Goal: Transaction & Acquisition: Obtain resource

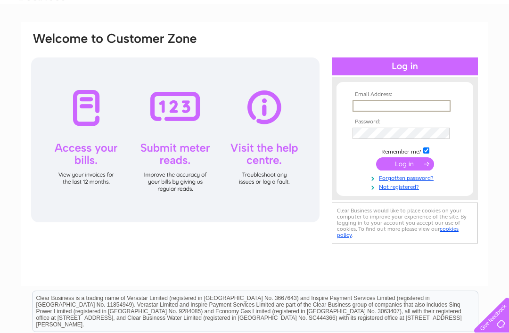
click at [388, 101] on input "text" at bounding box center [401, 105] width 98 height 11
type input "ruthpacker@hotmail.co.uk"
click at [405, 164] on input "submit" at bounding box center [405, 163] width 58 height 13
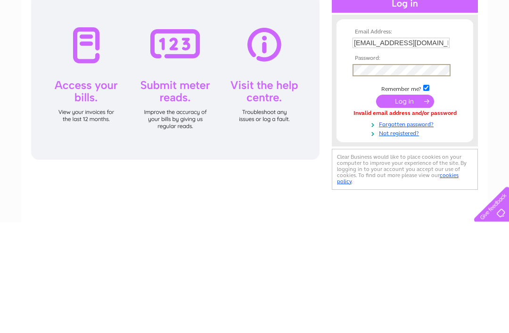
click at [405, 206] on input "submit" at bounding box center [405, 212] width 58 height 13
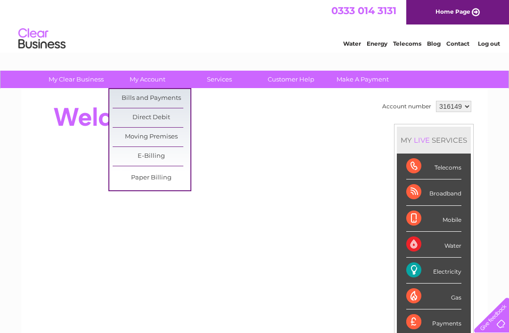
click at [139, 94] on link "Bills and Payments" at bounding box center [152, 98] width 78 height 19
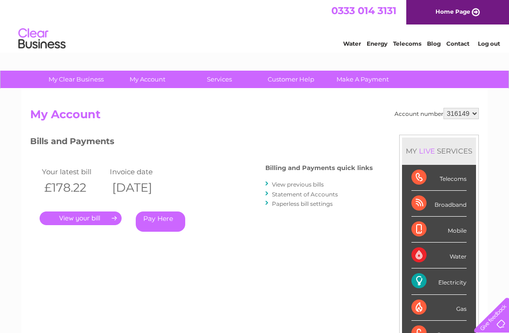
click at [326, 192] on link "Statement of Accounts" at bounding box center [305, 194] width 66 height 7
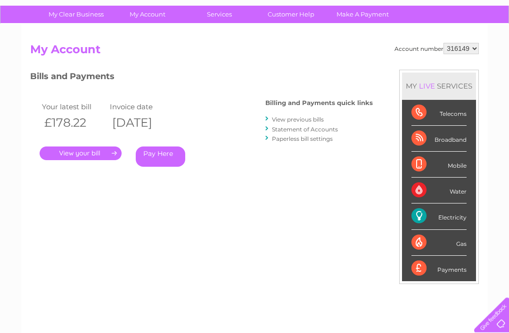
scroll to position [36, 0]
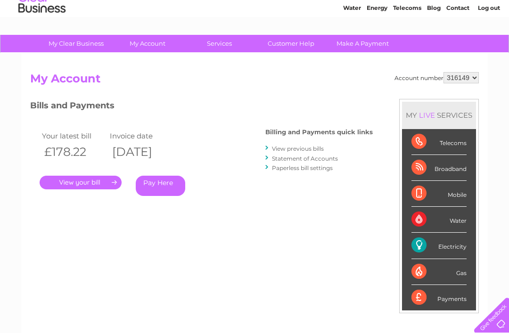
click at [299, 145] on link "View previous bills" at bounding box center [298, 148] width 52 height 7
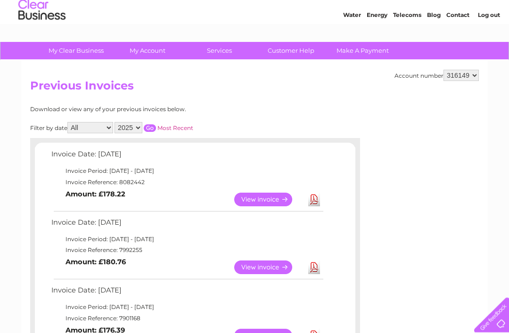
scroll to position [30, 0]
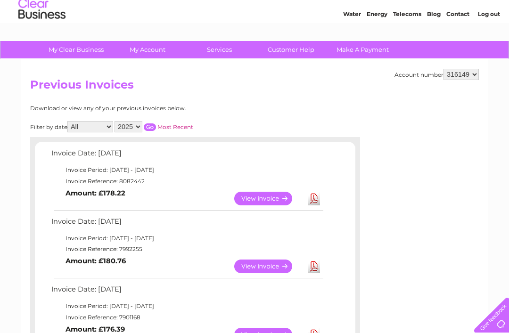
click at [263, 195] on link "View" at bounding box center [268, 199] width 69 height 14
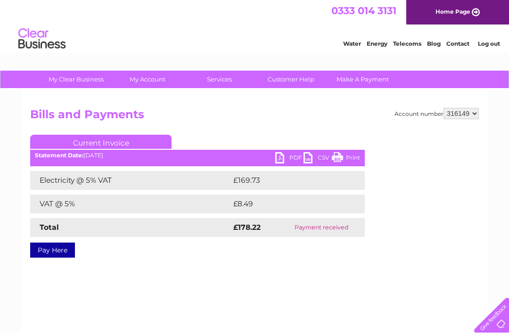
click at [278, 154] on link "PDF" at bounding box center [289, 159] width 28 height 14
click at [452, 13] on link "Home Page" at bounding box center [457, 12] width 103 height 24
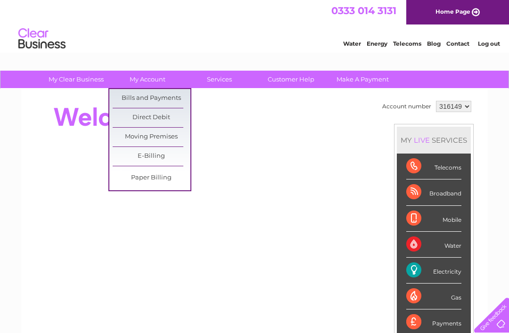
click at [130, 96] on link "Bills and Payments" at bounding box center [152, 98] width 78 height 19
click at [162, 92] on link "Bills and Payments" at bounding box center [152, 98] width 78 height 19
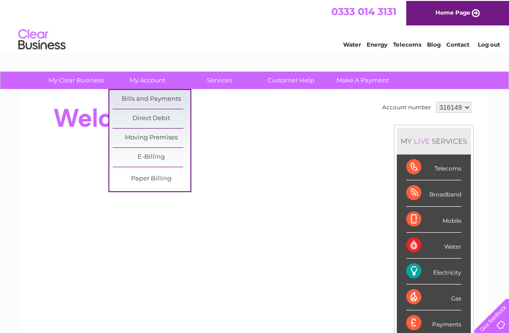
click at [155, 95] on link "Bills and Payments" at bounding box center [152, 98] width 78 height 19
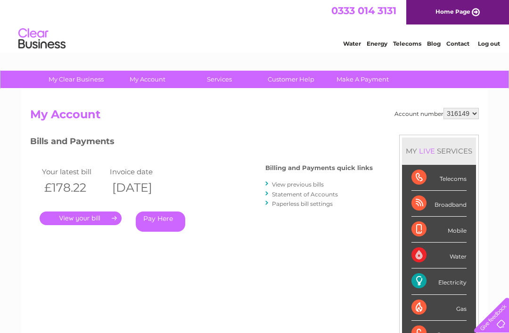
click at [85, 214] on link "." at bounding box center [81, 219] width 82 height 14
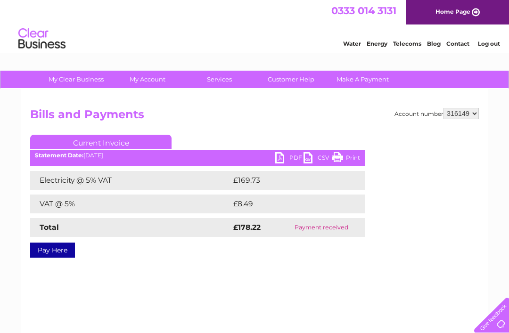
click at [279, 155] on link "PDF" at bounding box center [289, 159] width 28 height 14
